Goal: Transaction & Acquisition: Purchase product/service

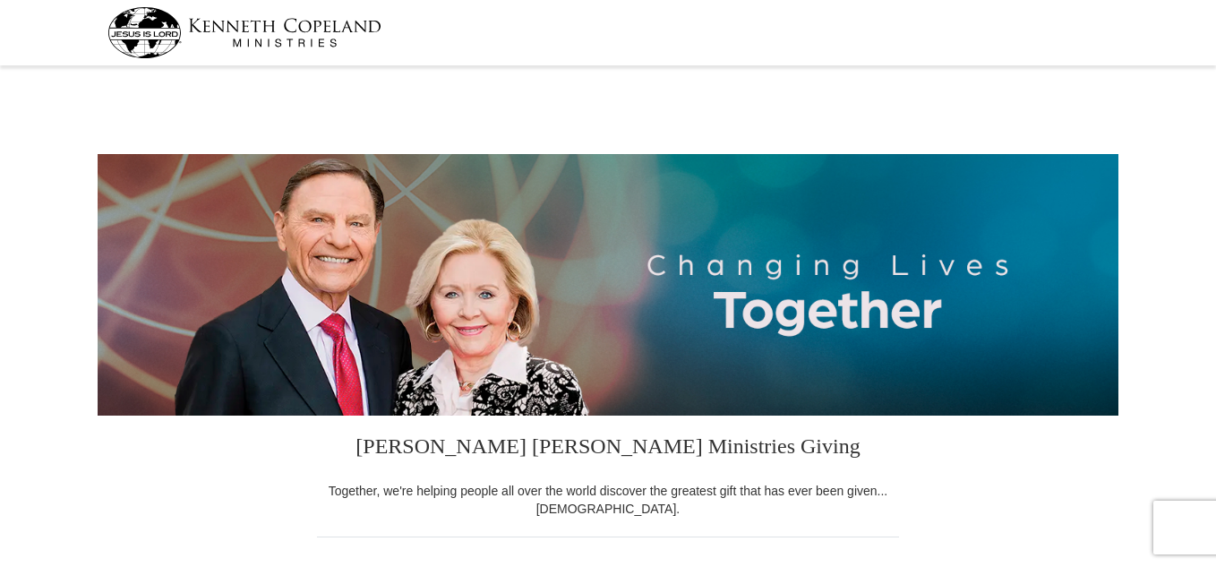
select select "AL"
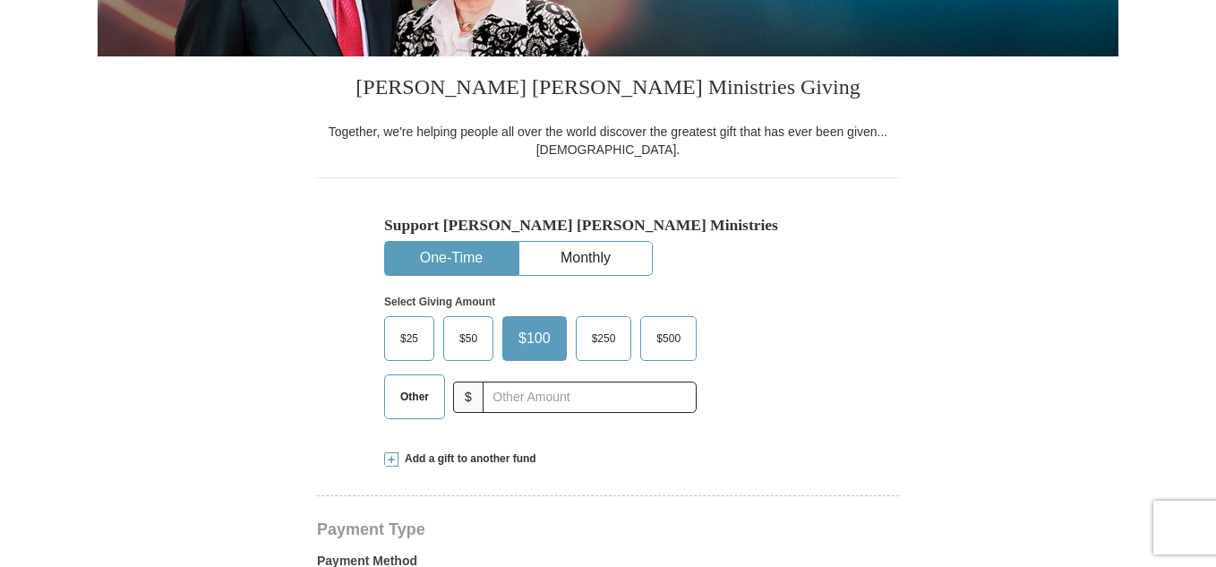
scroll to position [360, 0]
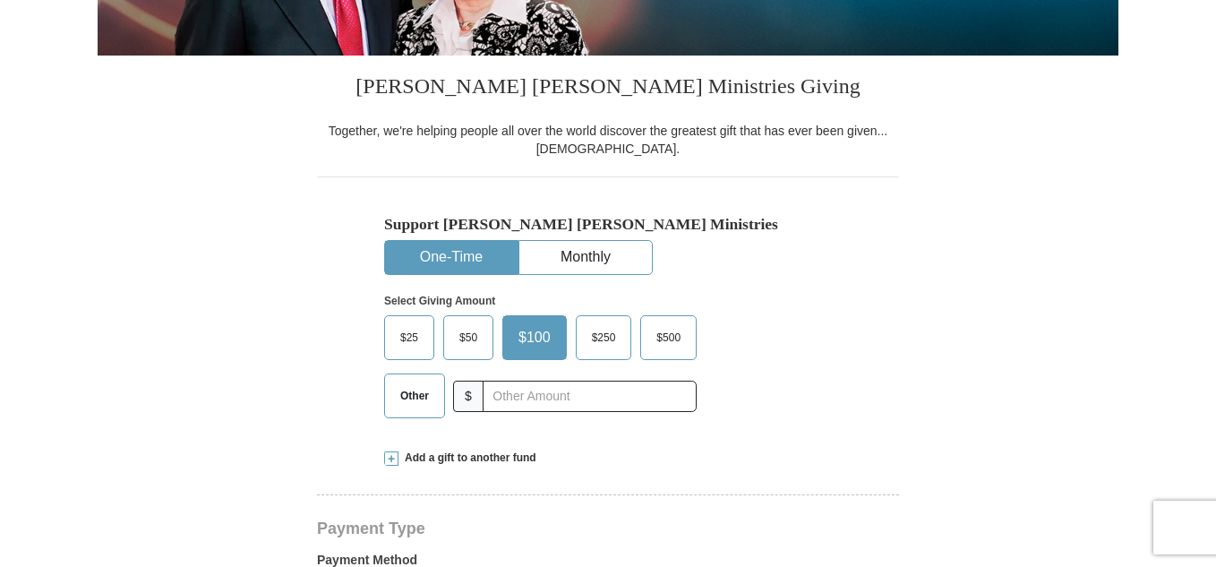
click at [419, 395] on span "Other" at bounding box center [414, 396] width 47 height 27
click at [0, 0] on input "Other" at bounding box center [0, 0] width 0 height 0
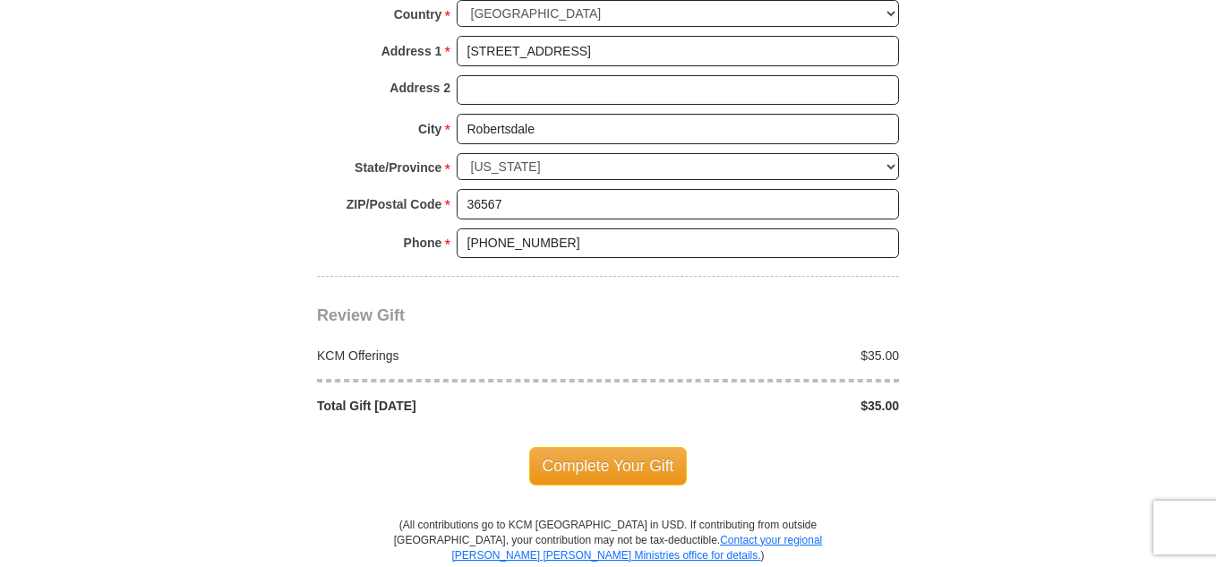
scroll to position [1410, 0]
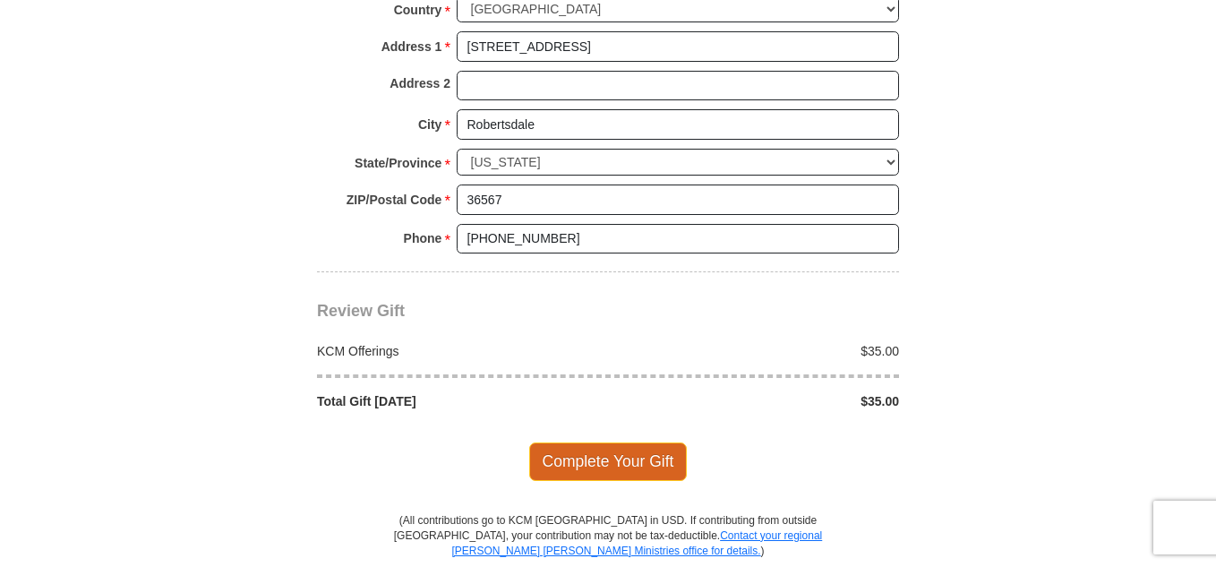
type input "35"
click at [571, 453] on span "Complete Your Gift" at bounding box center [608, 462] width 159 height 38
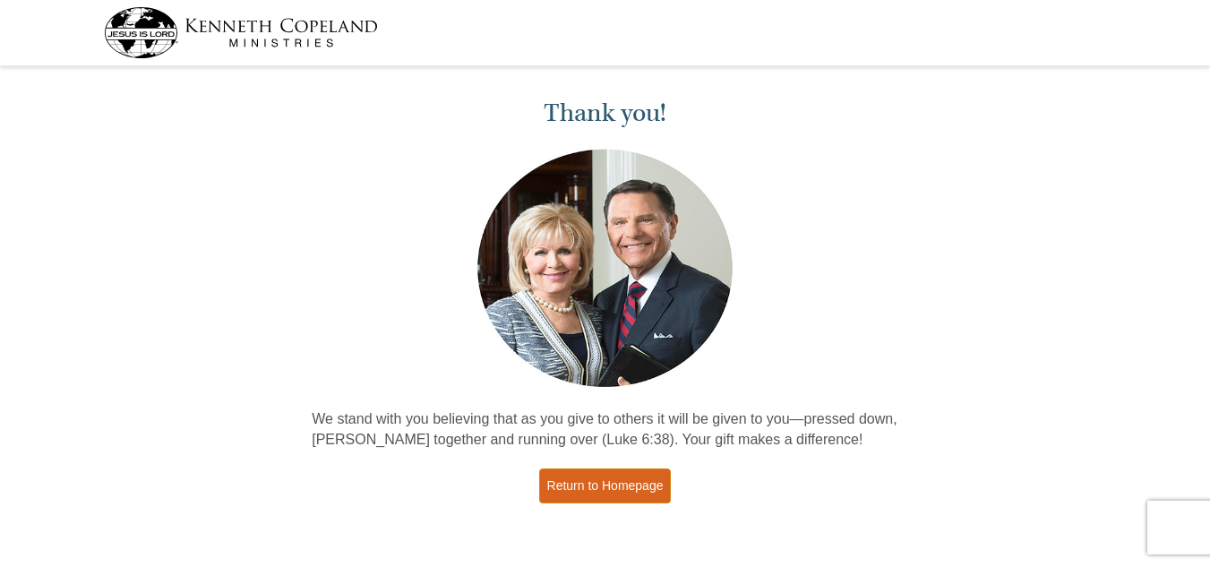
click at [620, 482] on link "Return to Homepage" at bounding box center [605, 485] width 133 height 35
